Goal: Task Accomplishment & Management: Use online tool/utility

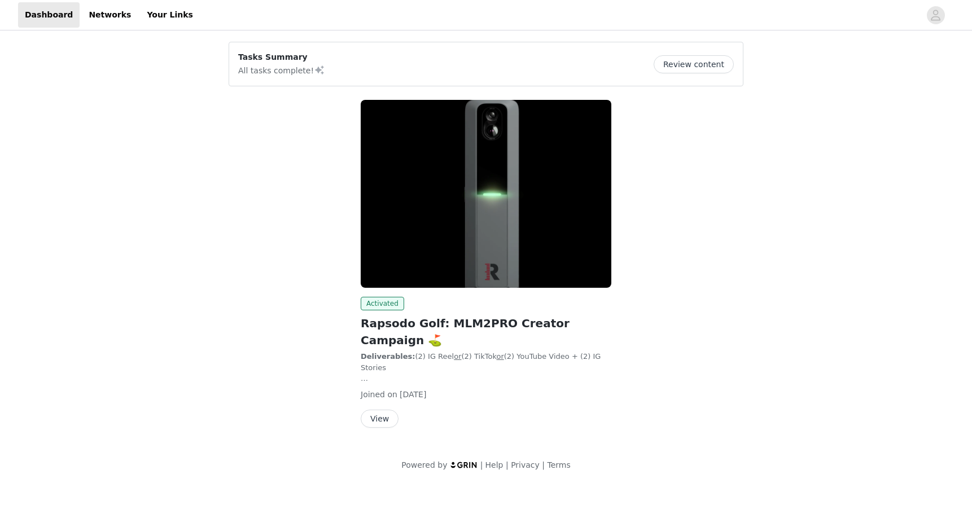
click at [383, 410] on button "View" at bounding box center [380, 419] width 38 height 18
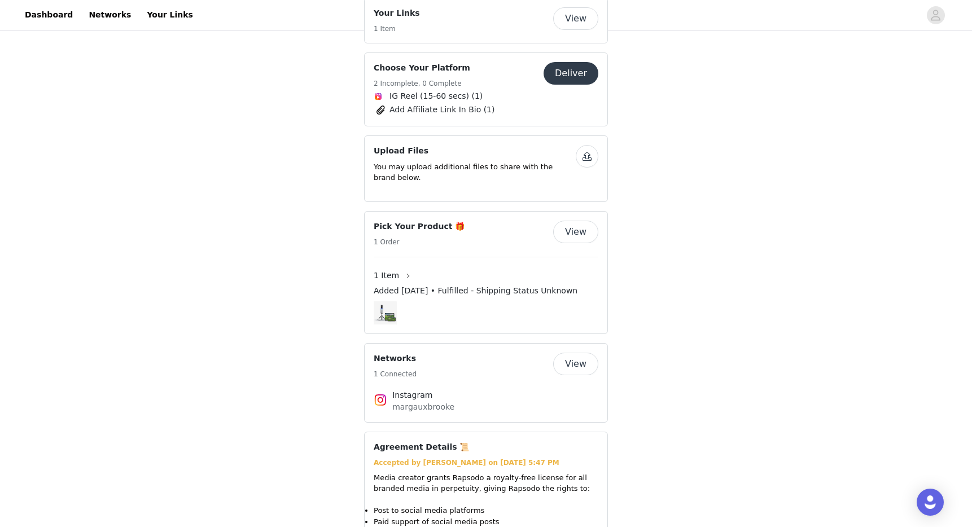
scroll to position [956, 0]
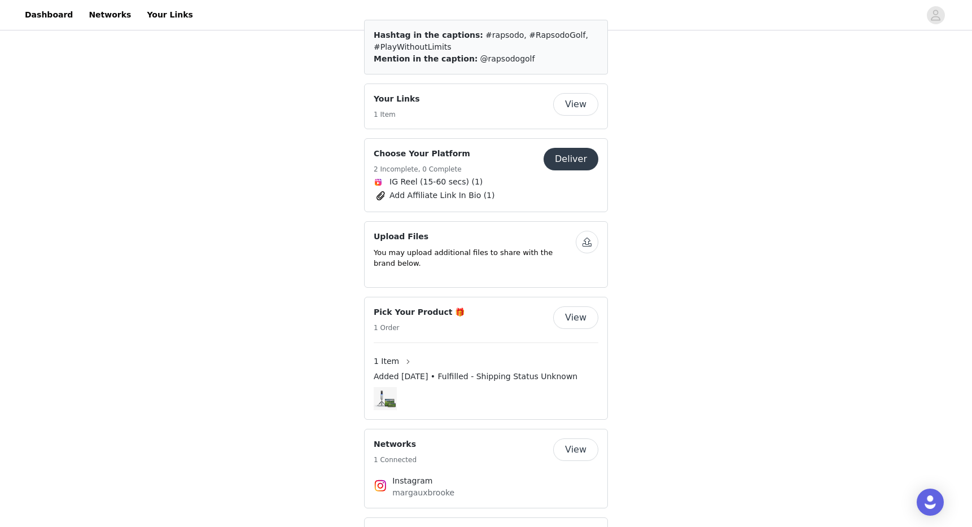
click at [574, 148] on button "Deliver" at bounding box center [571, 159] width 55 height 23
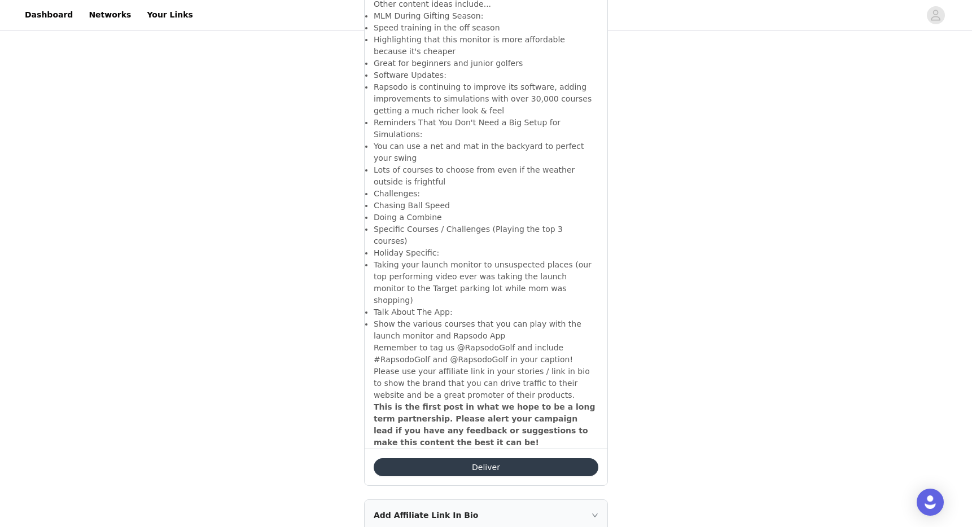
scroll to position [876, 0]
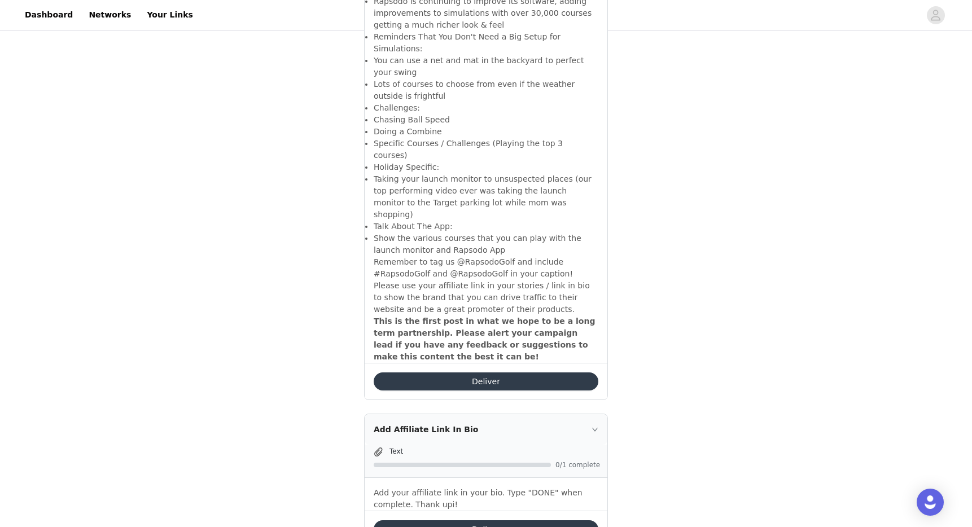
click at [493, 373] on button "Deliver" at bounding box center [486, 382] width 225 height 18
